Goal: Task Accomplishment & Management: Manage account settings

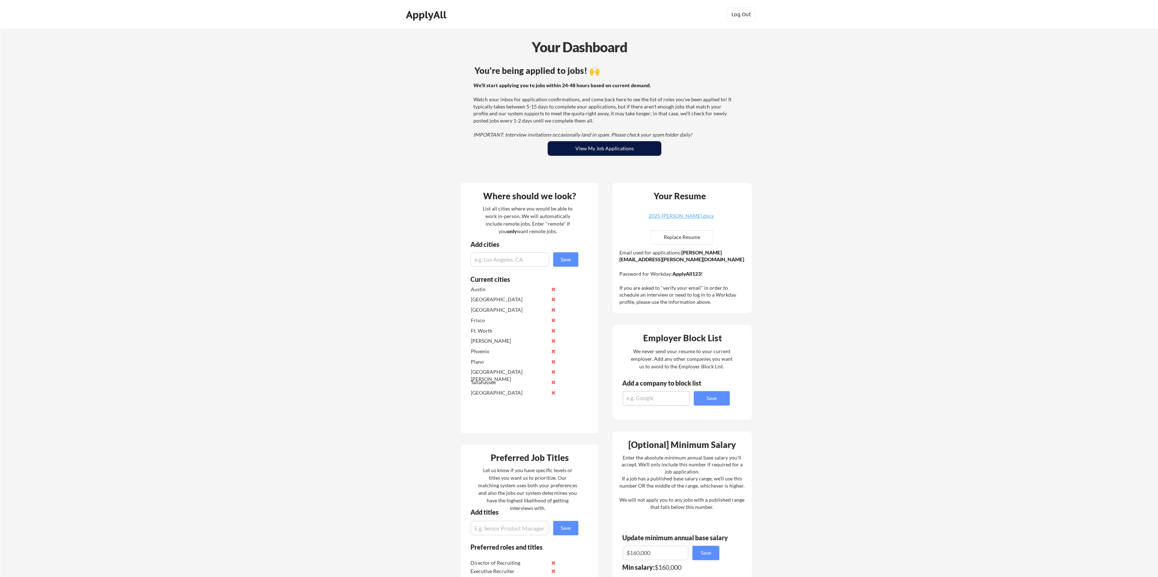
click at [611, 146] on button "View My Job Applications" at bounding box center [605, 148] width 114 height 14
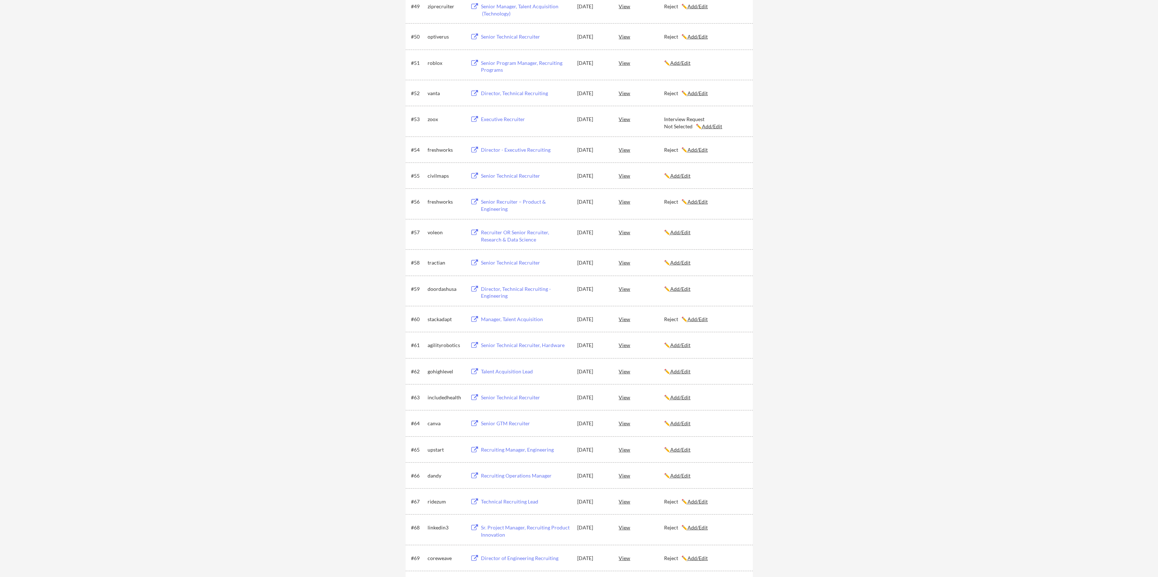
click at [682, 288] on u "Add/Edit" at bounding box center [680, 289] width 20 height 6
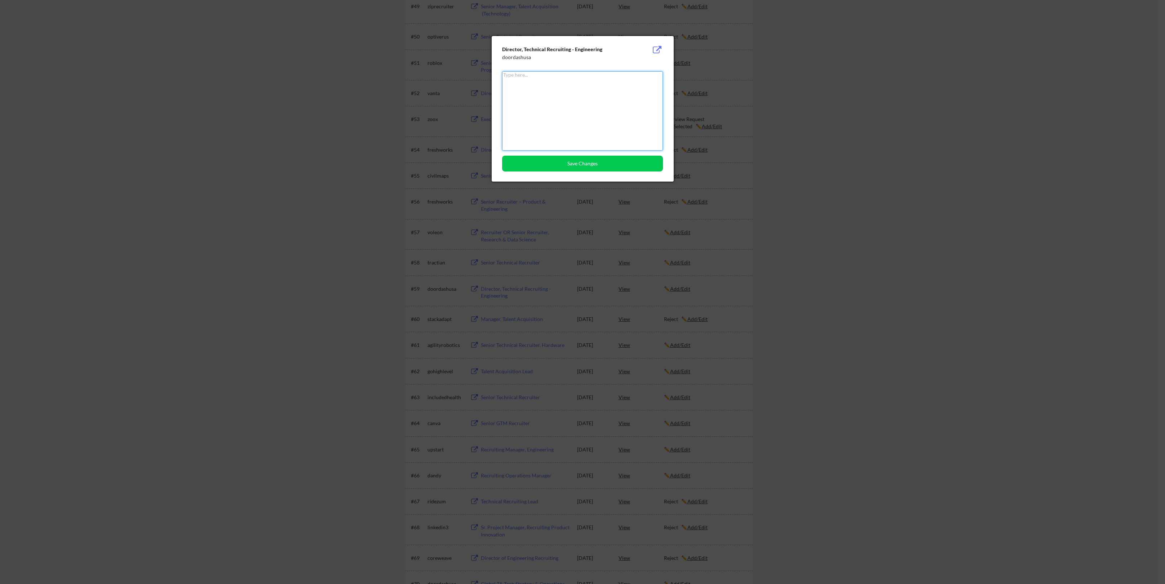
click at [533, 108] on textarea at bounding box center [582, 110] width 161 height 79
type textarea "Reject"
click at [597, 165] on button "Save Changes" at bounding box center [582, 164] width 161 height 16
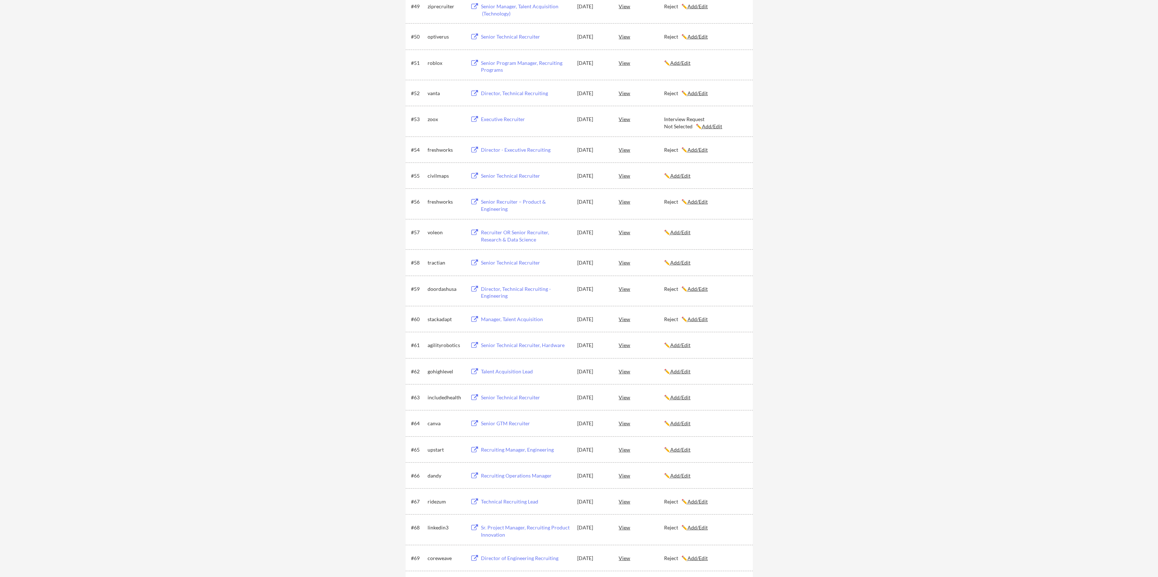
scroll to position [1804, 0]
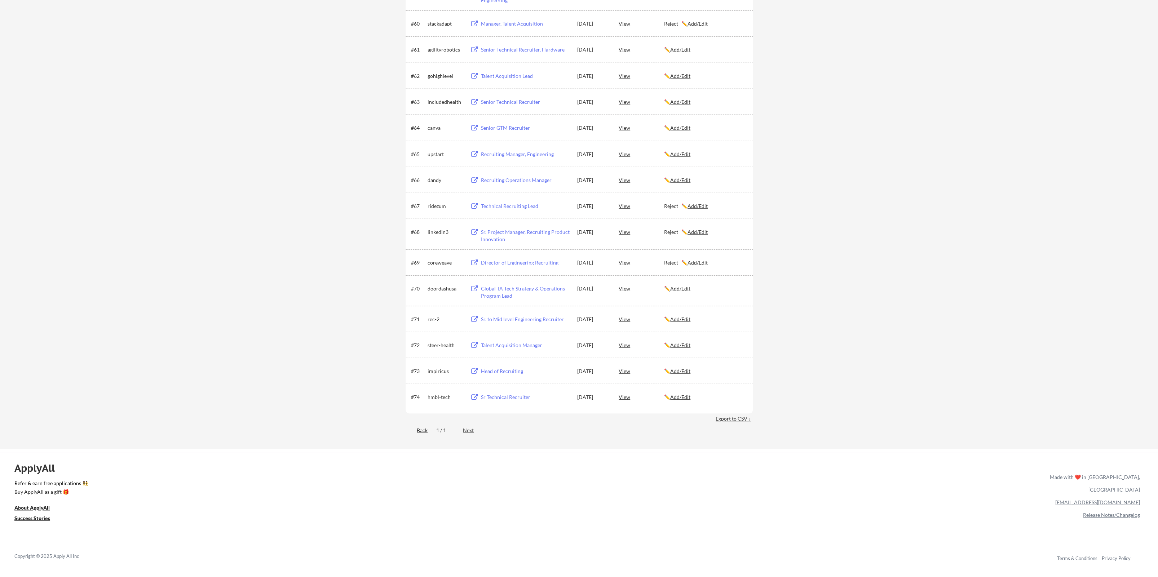
click at [683, 290] on u "Add/Edit" at bounding box center [680, 288] width 20 height 6
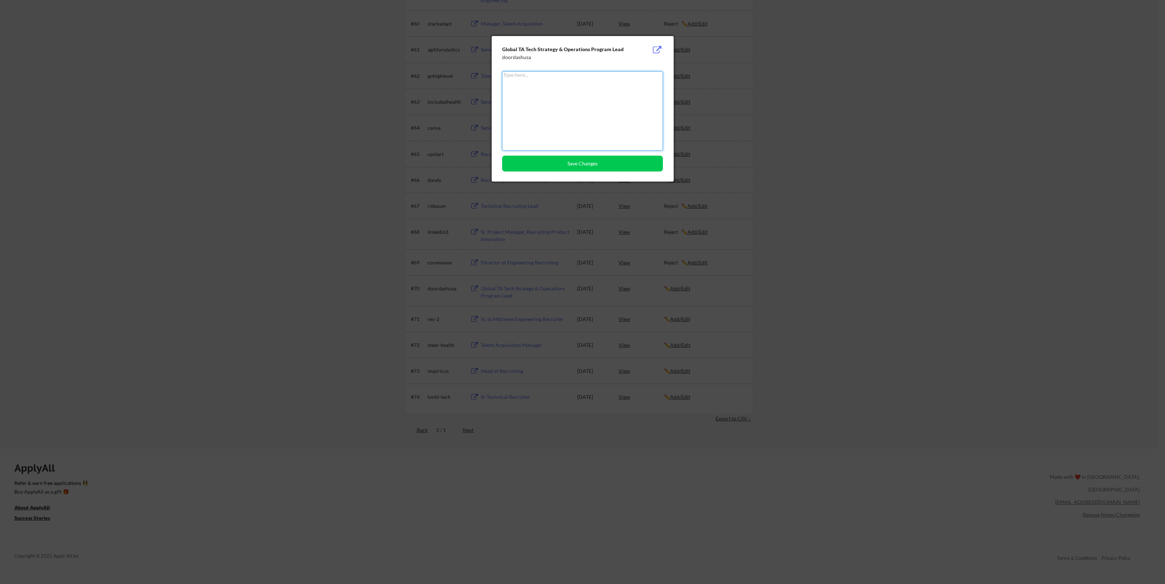
click at [557, 96] on textarea at bounding box center [582, 110] width 161 height 79
type textarea "Reject"
click at [583, 162] on button "Save Changes" at bounding box center [582, 164] width 161 height 16
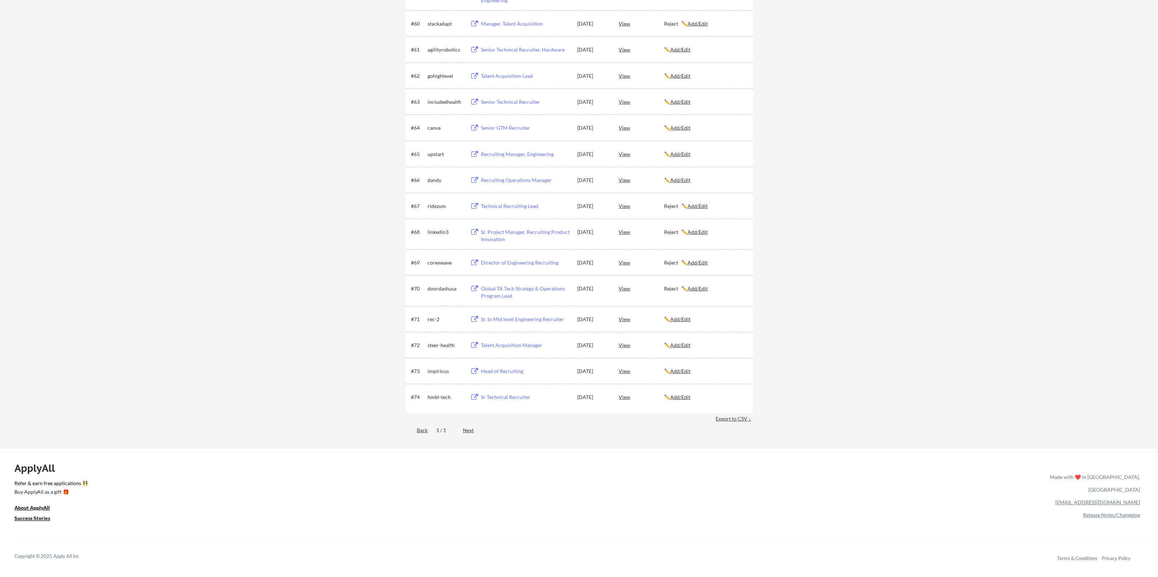
scroll to position [0, 0]
